Goal: Find specific page/section: Find specific page/section

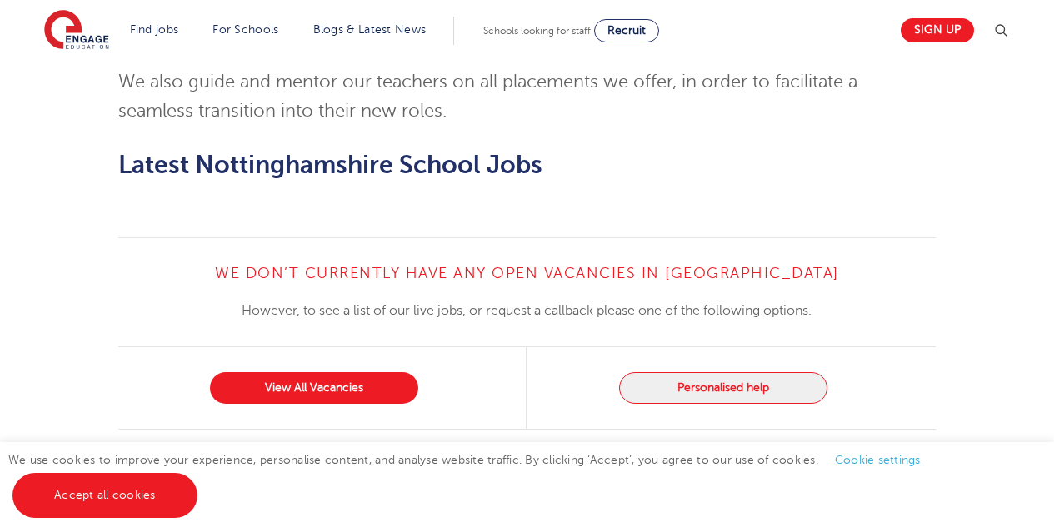
scroll to position [1164, 0]
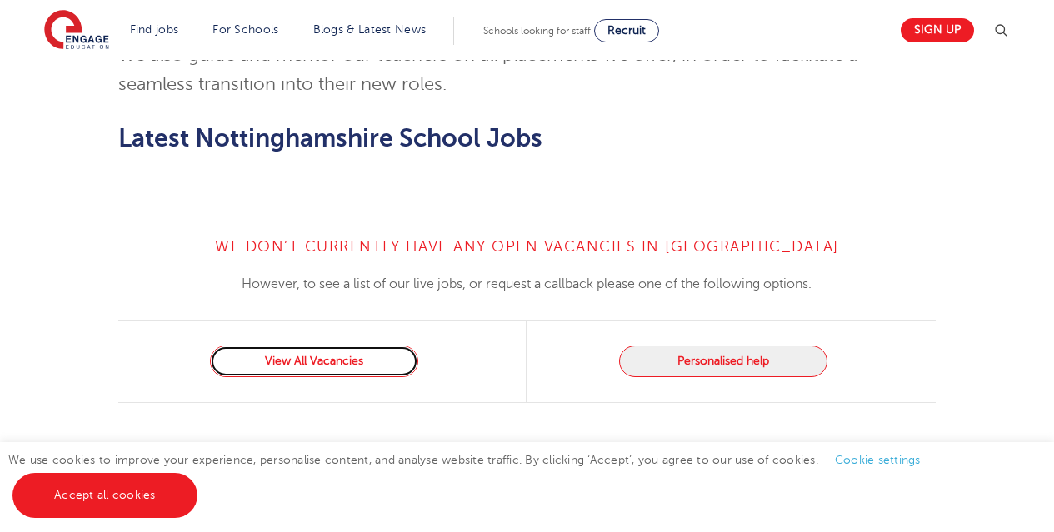
click at [349, 346] on link "View All Vacancies" at bounding box center [314, 362] width 208 height 32
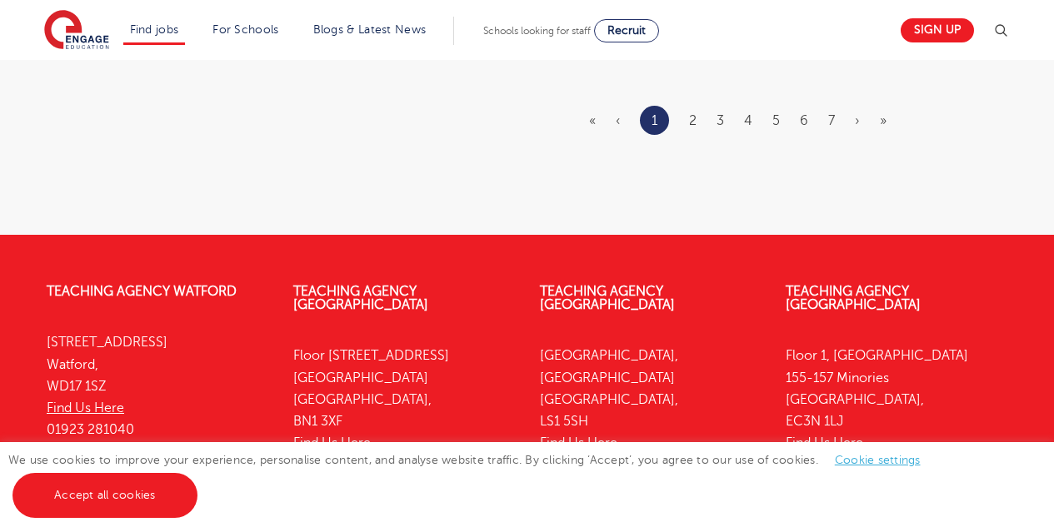
scroll to position [2341, 0]
